Goal: Task Accomplishment & Management: Use online tool/utility

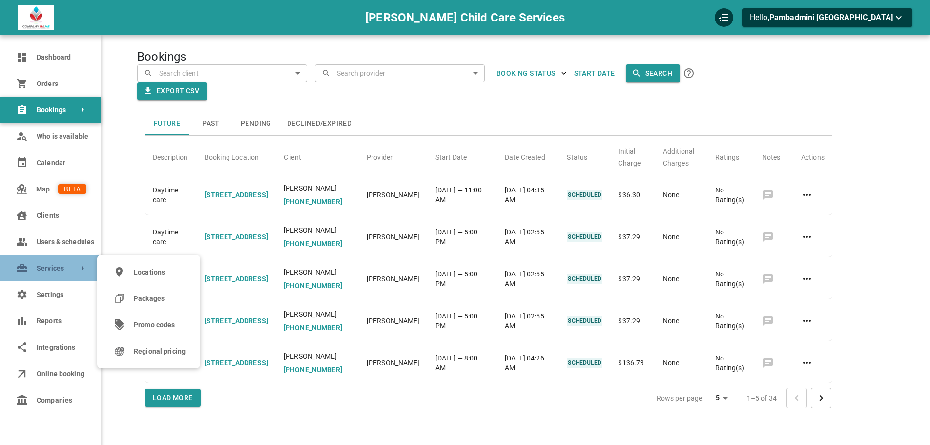
click at [36, 265] on link "Services" at bounding box center [50, 268] width 101 height 26
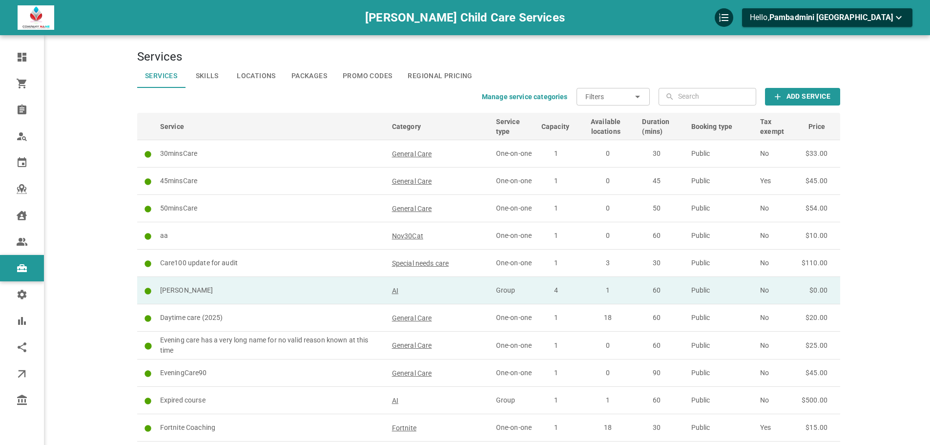
click at [288, 289] on p "[PERSON_NAME]" at bounding box center [271, 290] width 223 height 10
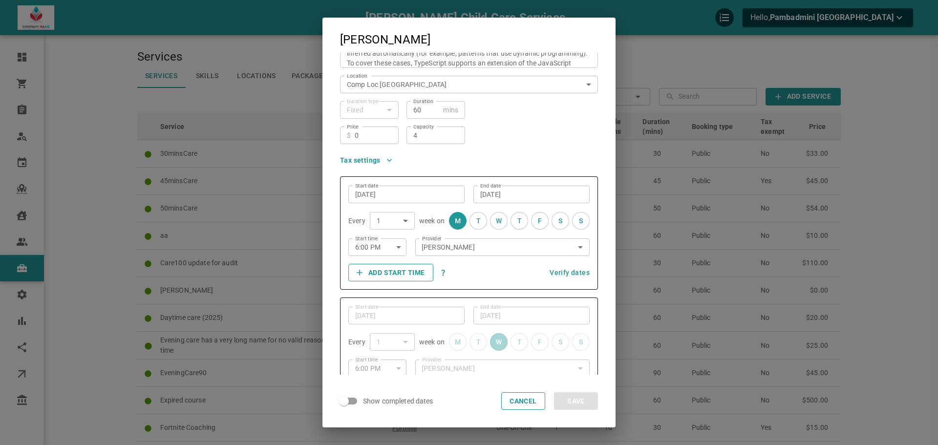
scroll to position [146, 0]
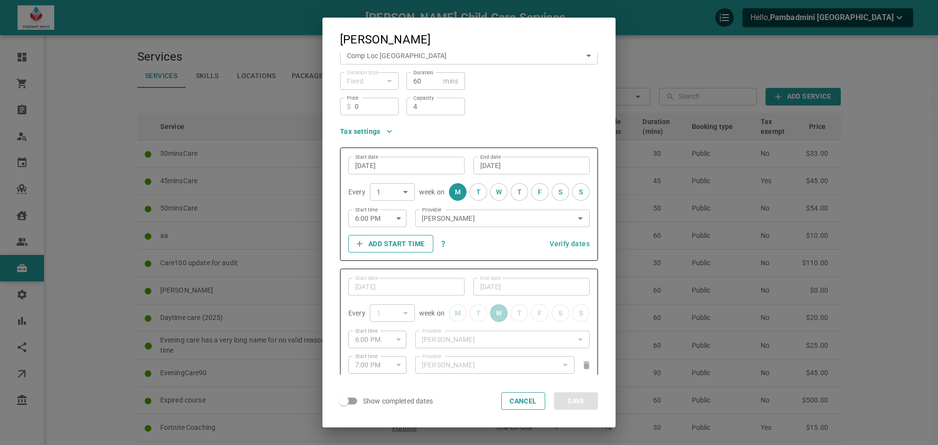
click at [370, 220] on input "6:00 PM" at bounding box center [367, 218] width 38 height 26
click at [370, 220] on div at bounding box center [469, 222] width 938 height 445
click at [554, 392] on button "Save" at bounding box center [576, 401] width 44 height 18
click at [396, 217] on icon "button" at bounding box center [398, 218] width 5 height 2
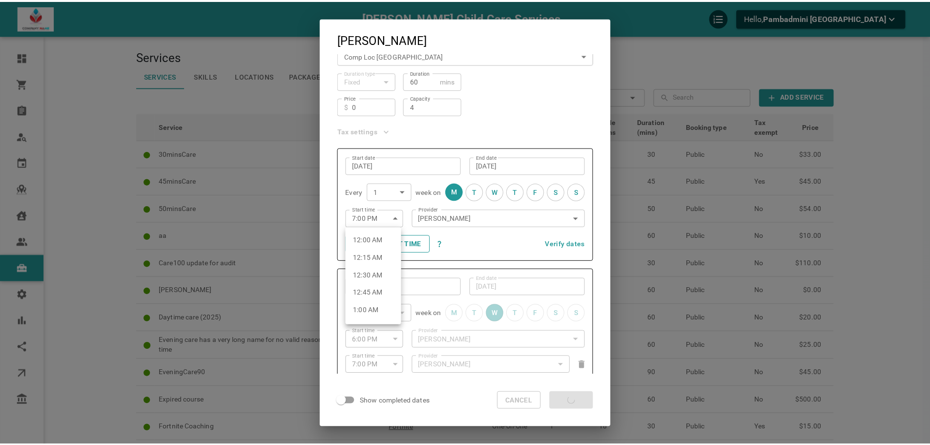
scroll to position [1300, 0]
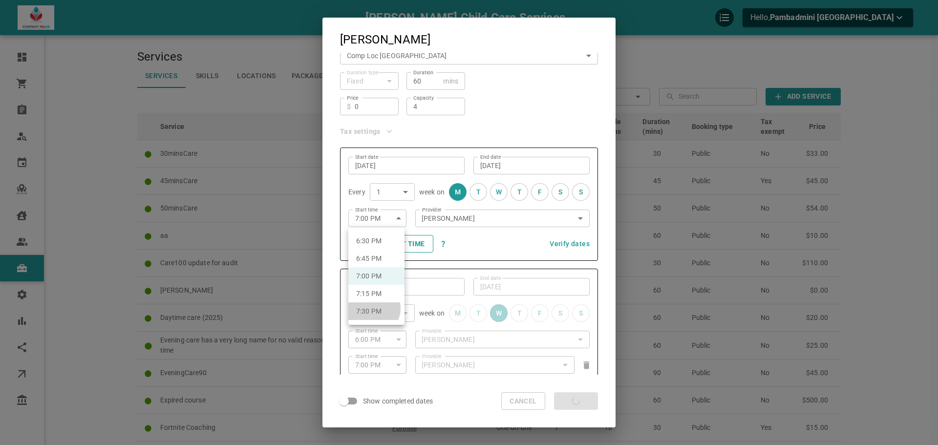
click at [372, 308] on li "7:30 PM" at bounding box center [376, 311] width 56 height 18
type input "7:30 PM"
